Goal: Obtain resource: Obtain resource

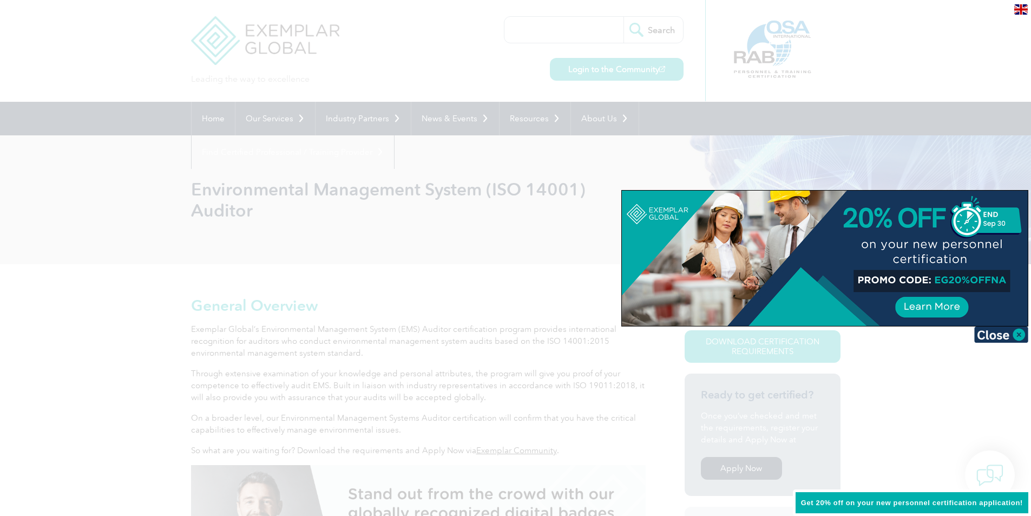
click at [996, 135] on div at bounding box center [515, 258] width 1031 height 516
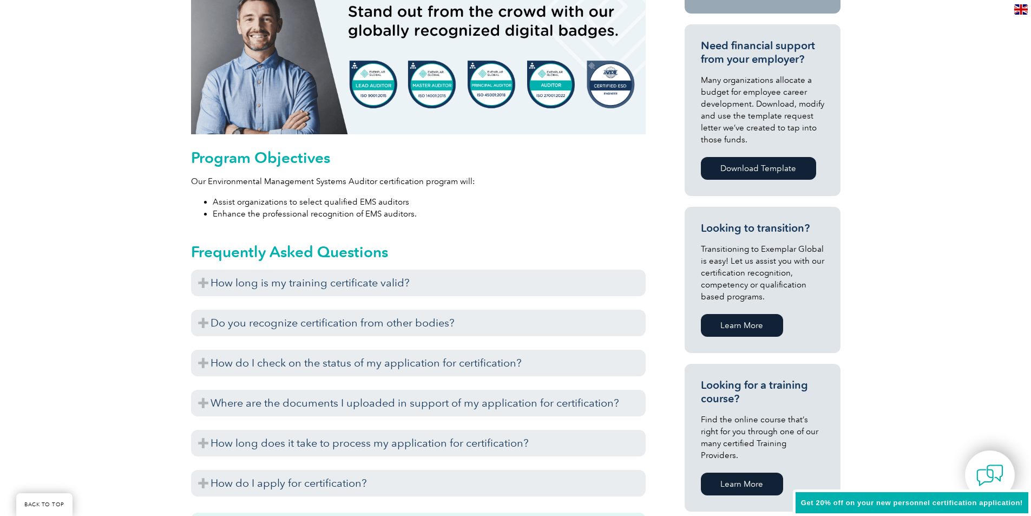
scroll to position [487, 0]
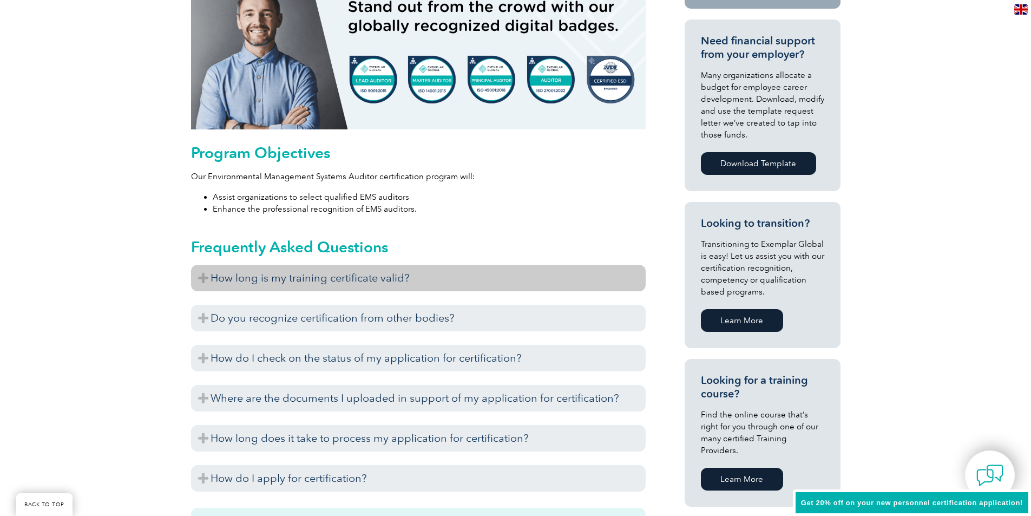
click at [409, 284] on h3 "How long is my training certificate valid?" at bounding box center [418, 278] width 455 height 27
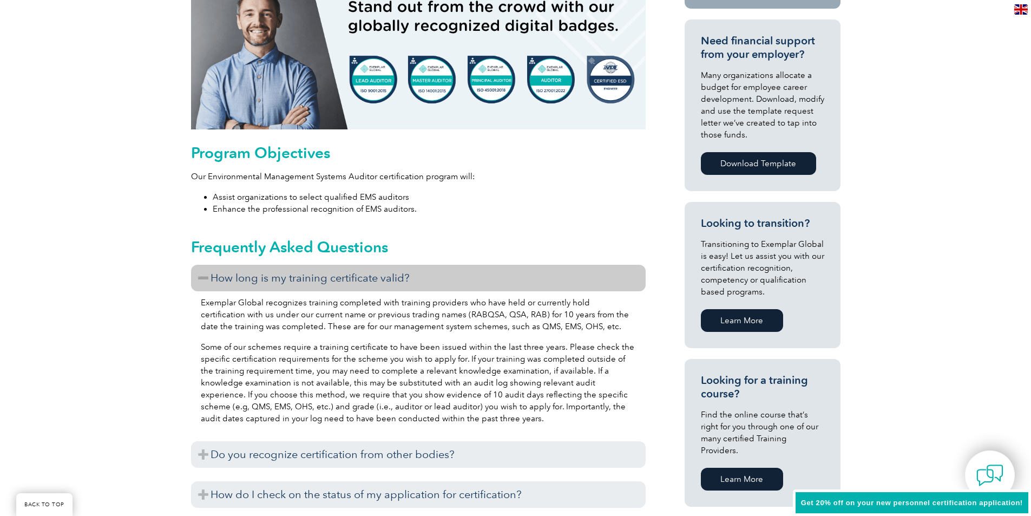
click at [409, 284] on h3 "How long is my training certificate valid?" at bounding box center [418, 278] width 455 height 27
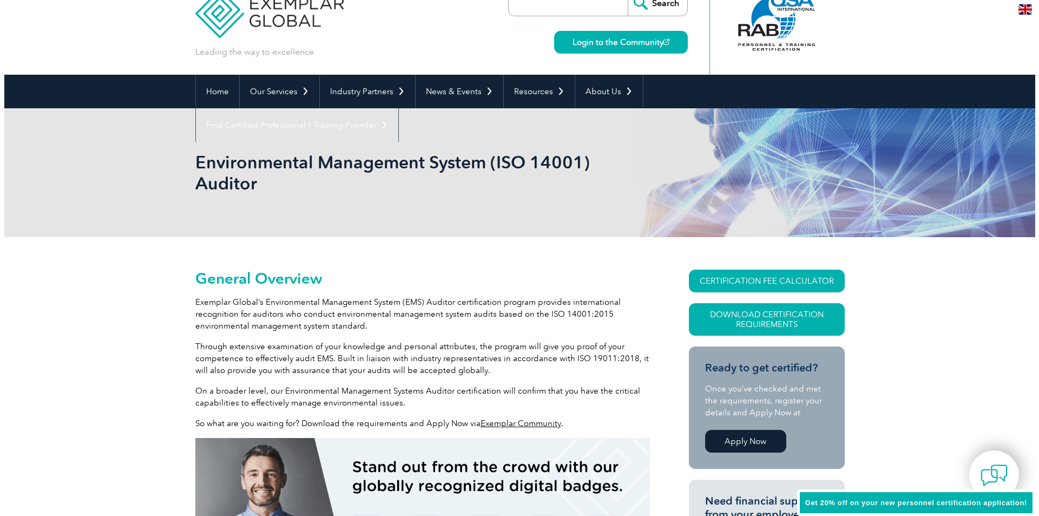
scroll to position [0, 0]
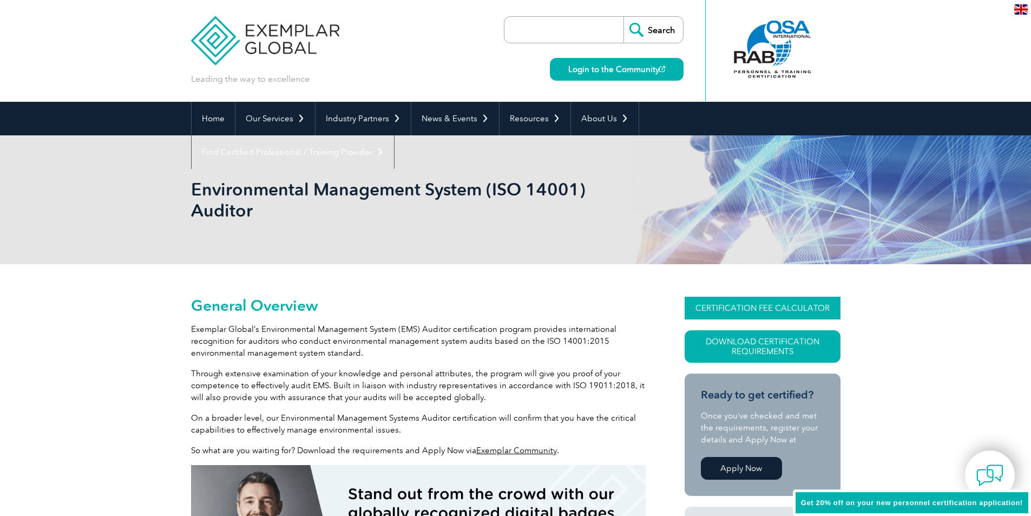
click at [734, 310] on link "CERTIFICATION FEE CALCULATOR" at bounding box center [763, 308] width 156 height 23
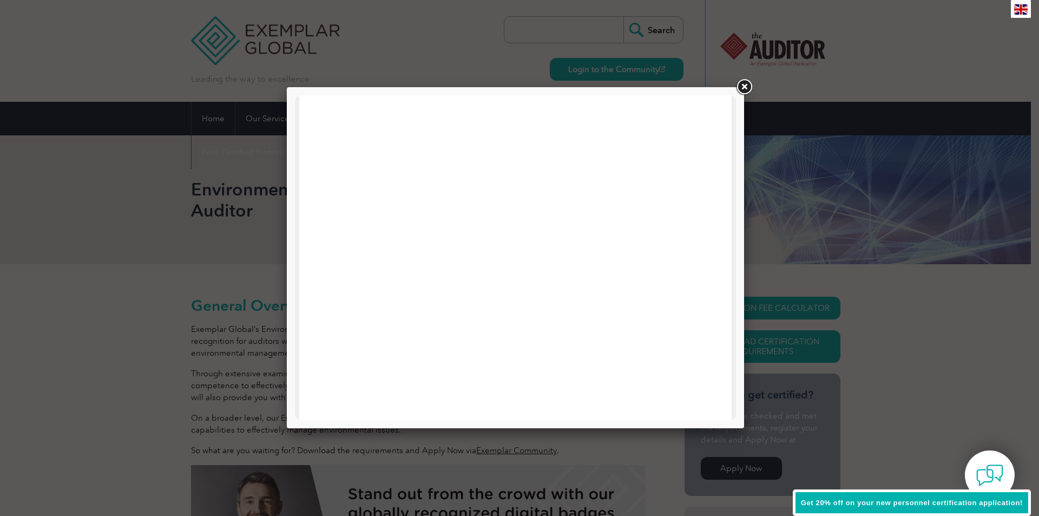
click at [741, 93] on link at bounding box center [744, 86] width 19 height 19
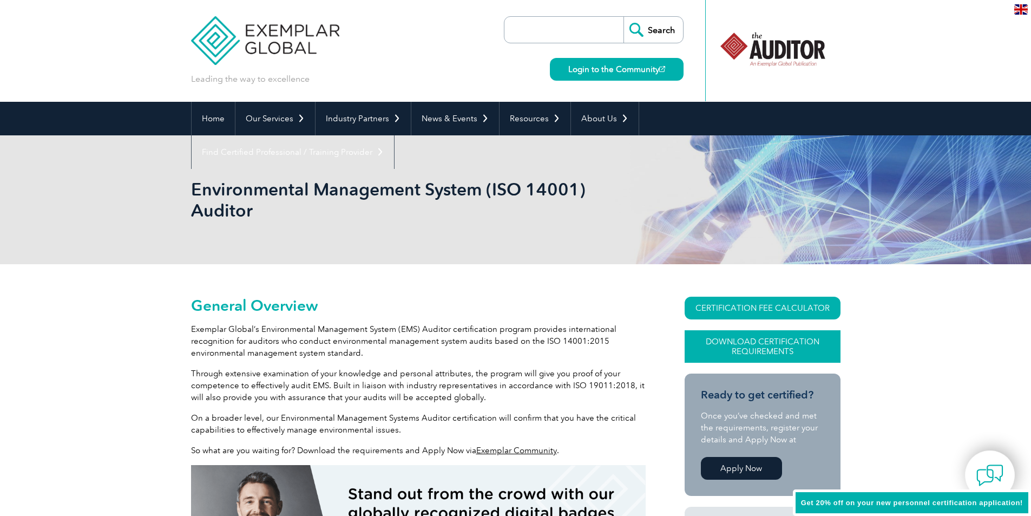
click at [781, 351] on link "Download Certification Requirements" at bounding box center [763, 346] width 156 height 32
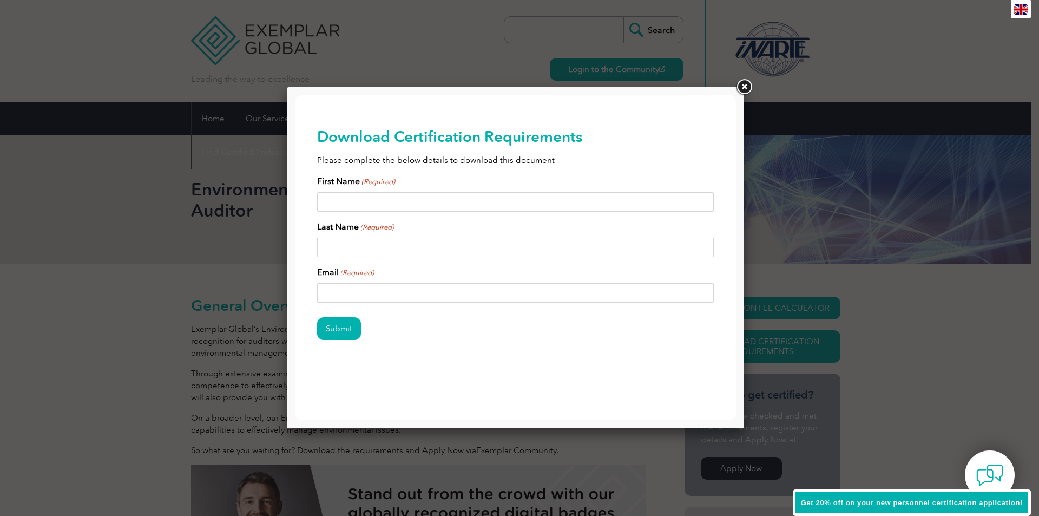
click at [425, 197] on input "First Name (Required)" at bounding box center [515, 201] width 397 height 19
type input "[PERSON_NAME]"
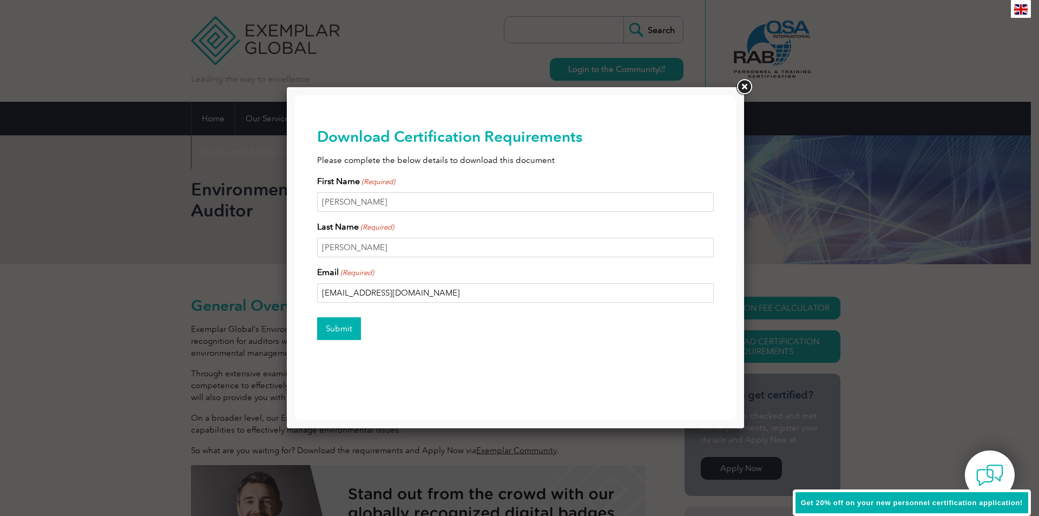
type input "[EMAIL_ADDRESS][DOMAIN_NAME]"
click at [355, 319] on input "Submit" at bounding box center [339, 328] width 44 height 23
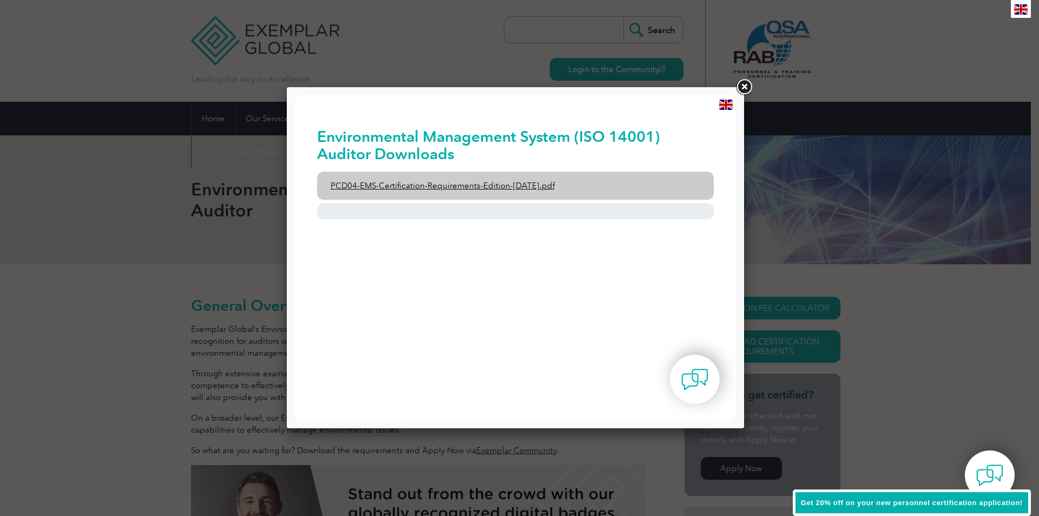
click at [535, 187] on link "PCD04-EMS-Certification-Requirements-Edition-[DATE].pdf" at bounding box center [515, 186] width 397 height 28
